Goal: Use online tool/utility

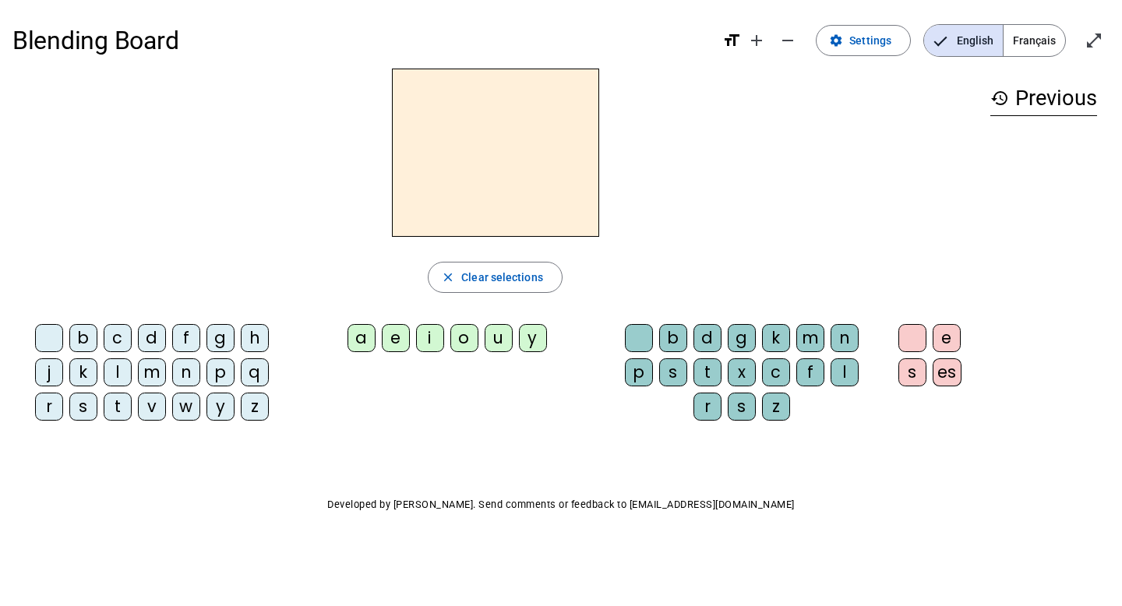
click at [156, 381] on div "m" at bounding box center [152, 372] width 28 height 28
click at [358, 336] on div "a" at bounding box center [361, 338] width 28 height 28
click at [845, 372] on div "l" at bounding box center [844, 372] width 28 height 28
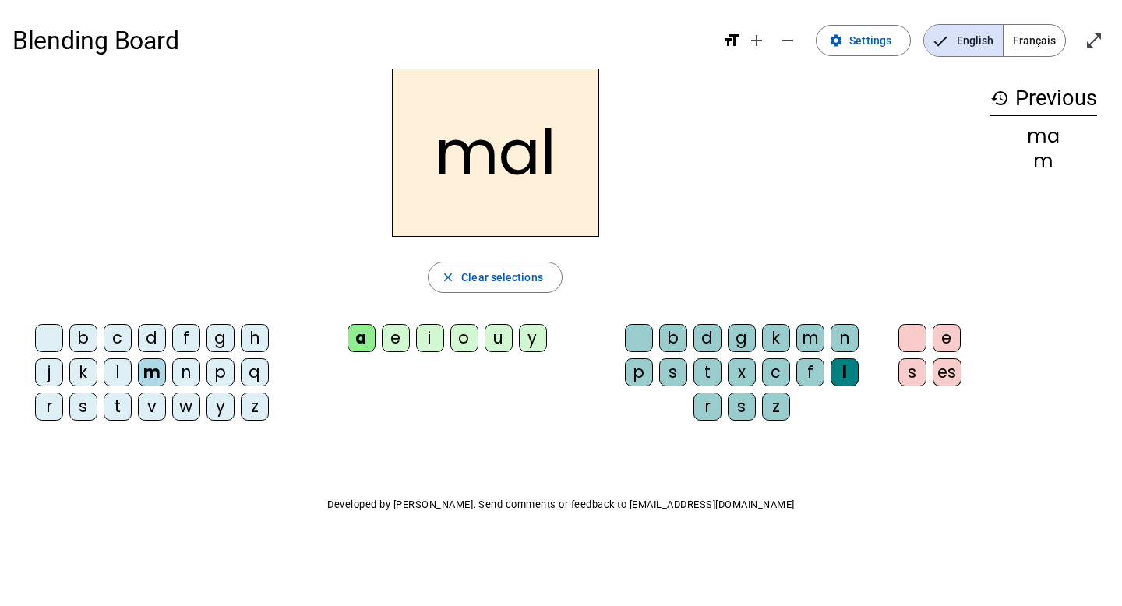
click at [90, 337] on div "b" at bounding box center [83, 338] width 28 height 28
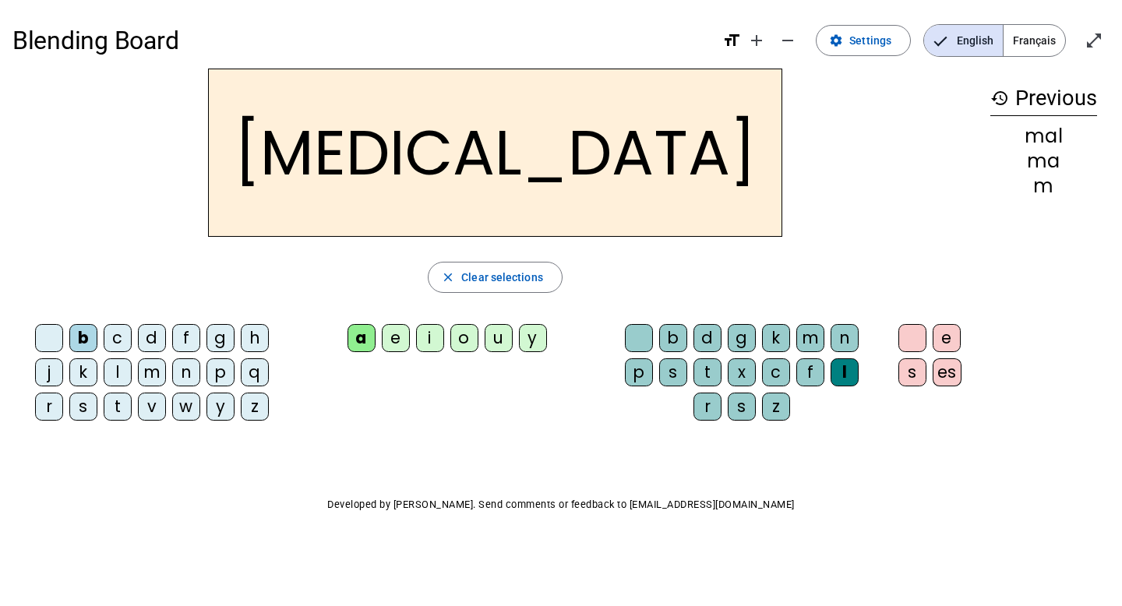
click at [459, 339] on div "o" at bounding box center [464, 338] width 28 height 28
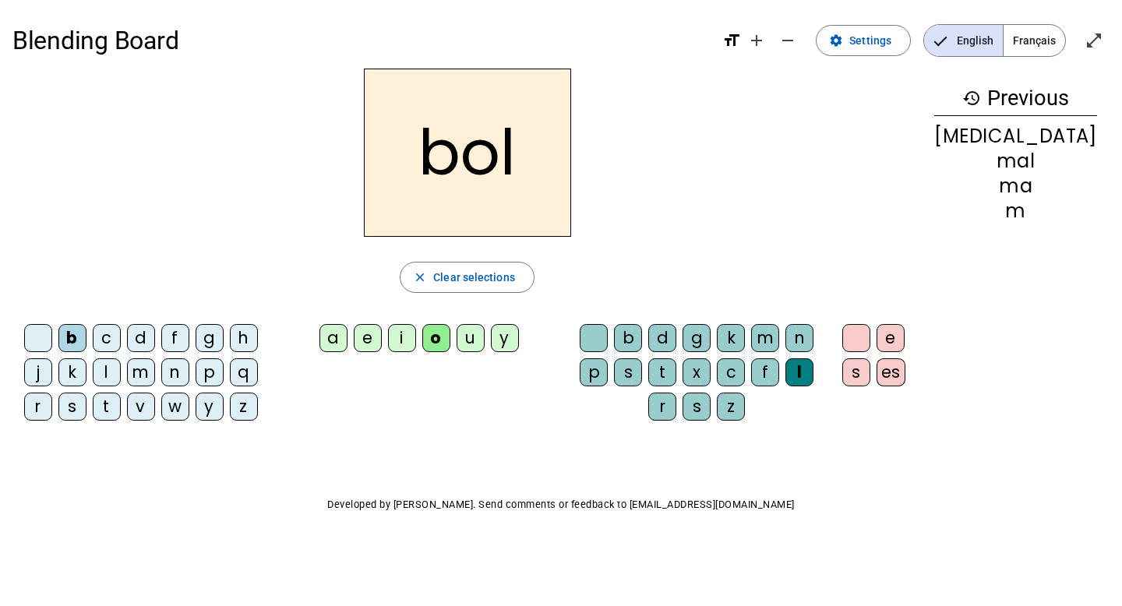
click at [155, 404] on div "v" at bounding box center [141, 407] width 28 height 28
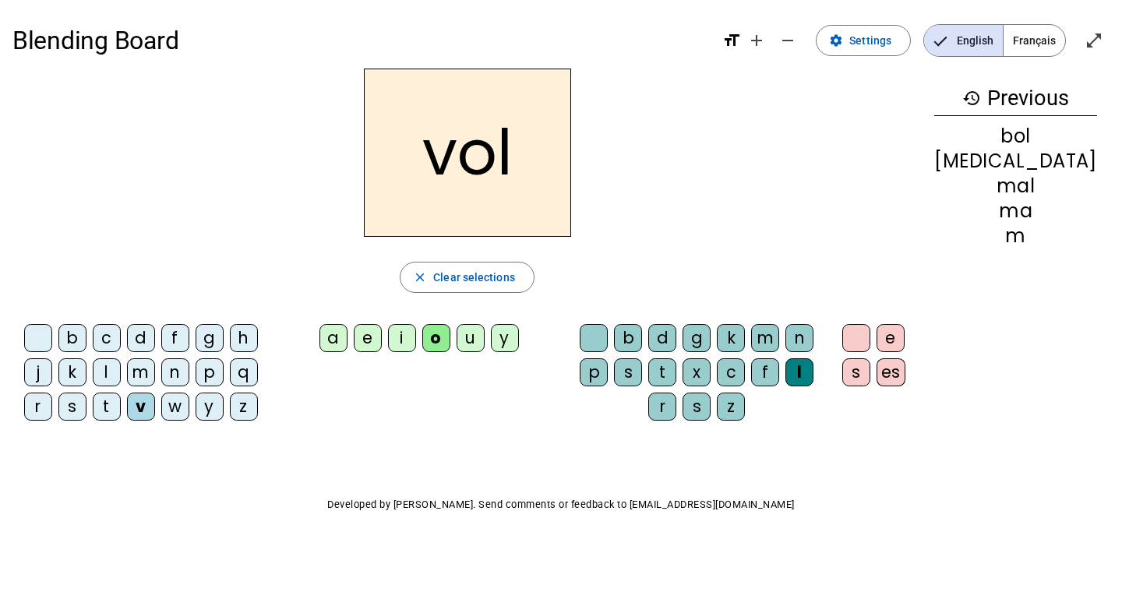
click at [121, 333] on div "c" at bounding box center [107, 338] width 28 height 28
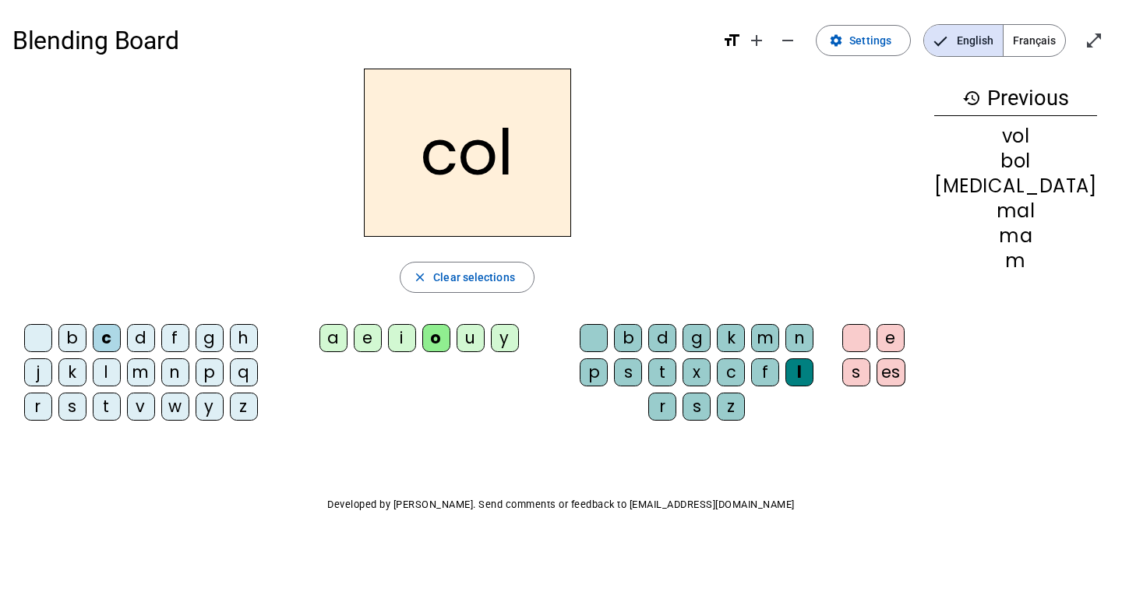
click at [676, 407] on div "r" at bounding box center [662, 407] width 28 height 28
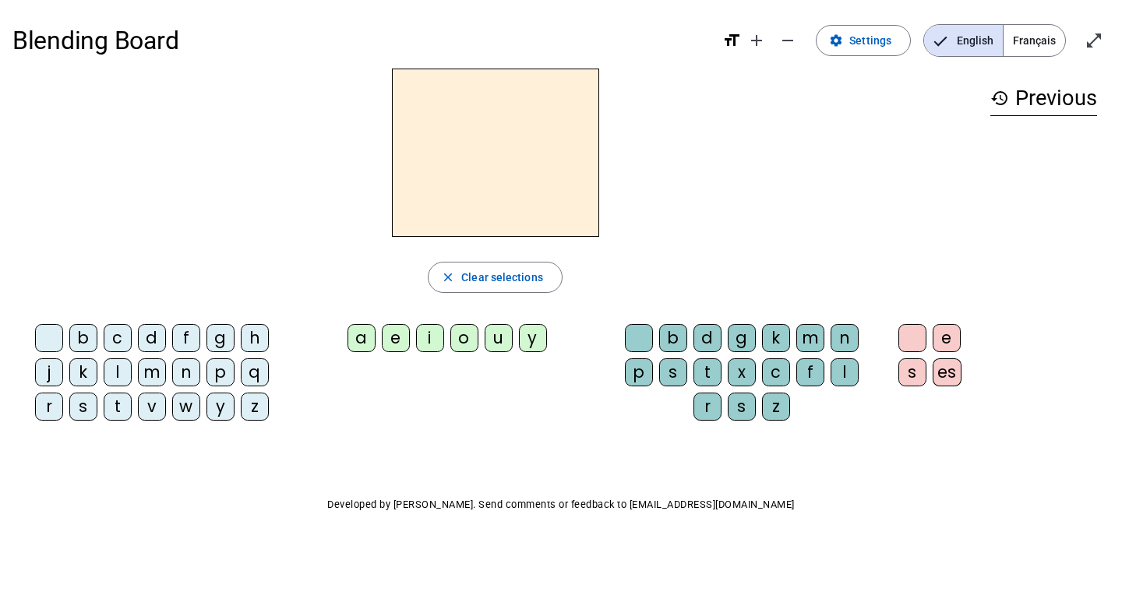
click at [502, 170] on h2 at bounding box center [495, 153] width 207 height 168
click at [157, 376] on div "m" at bounding box center [152, 372] width 28 height 28
click at [365, 336] on div "a" at bounding box center [361, 338] width 28 height 28
click at [855, 369] on div "l" at bounding box center [844, 372] width 28 height 28
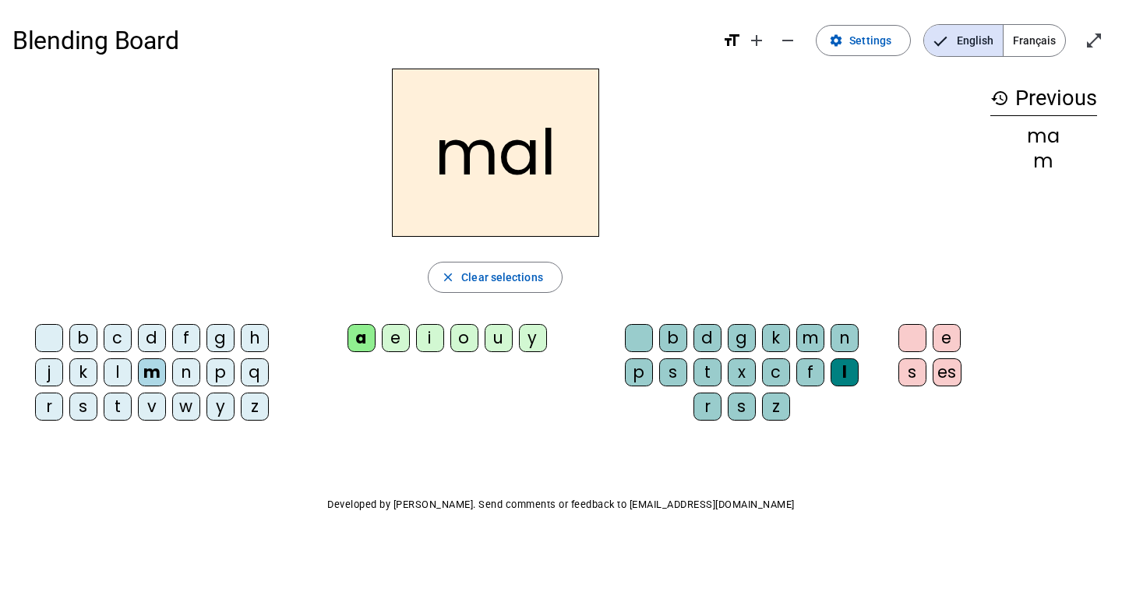
click at [465, 338] on div "o" at bounding box center [464, 338] width 28 height 28
click at [87, 342] on div "b" at bounding box center [83, 338] width 28 height 28
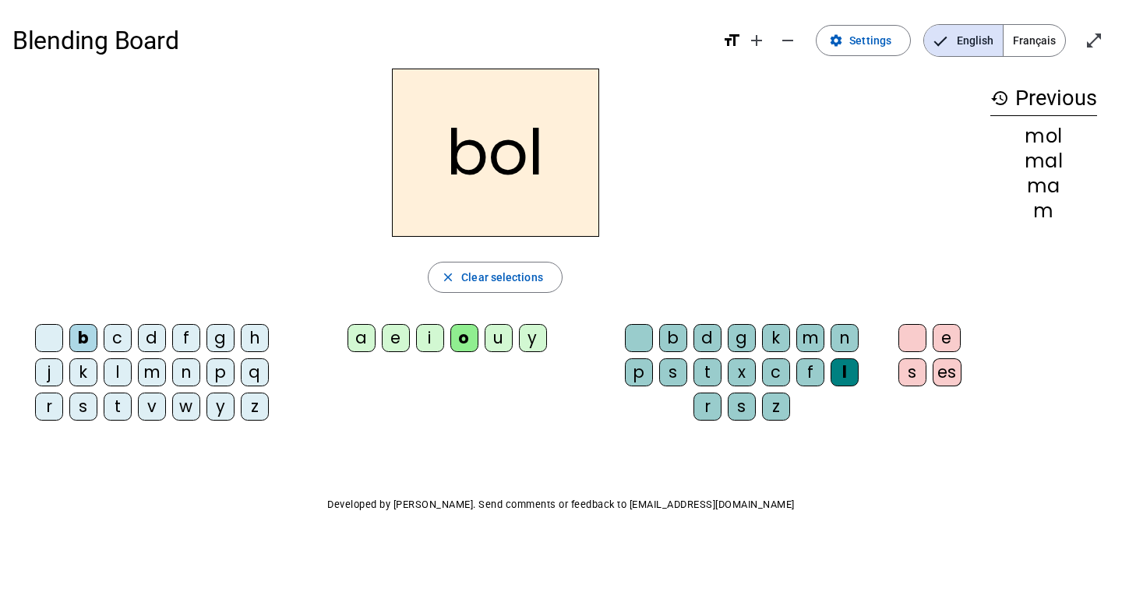
click at [369, 342] on div "a" at bounding box center [361, 338] width 28 height 28
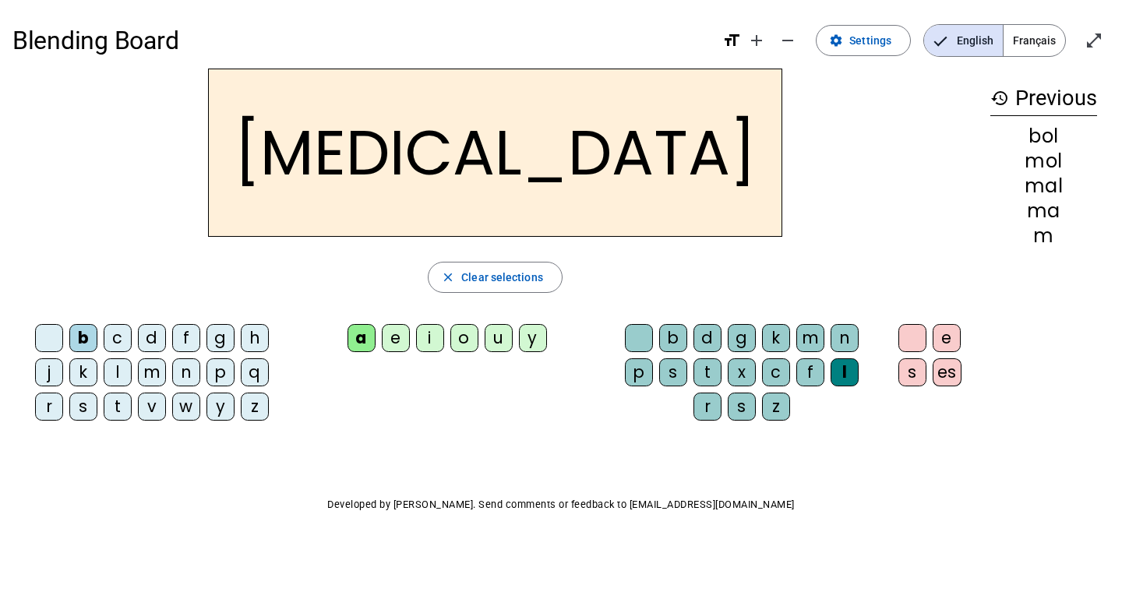
click at [638, 367] on div "p" at bounding box center [639, 372] width 28 height 28
